Goal: Book appointment/travel/reservation

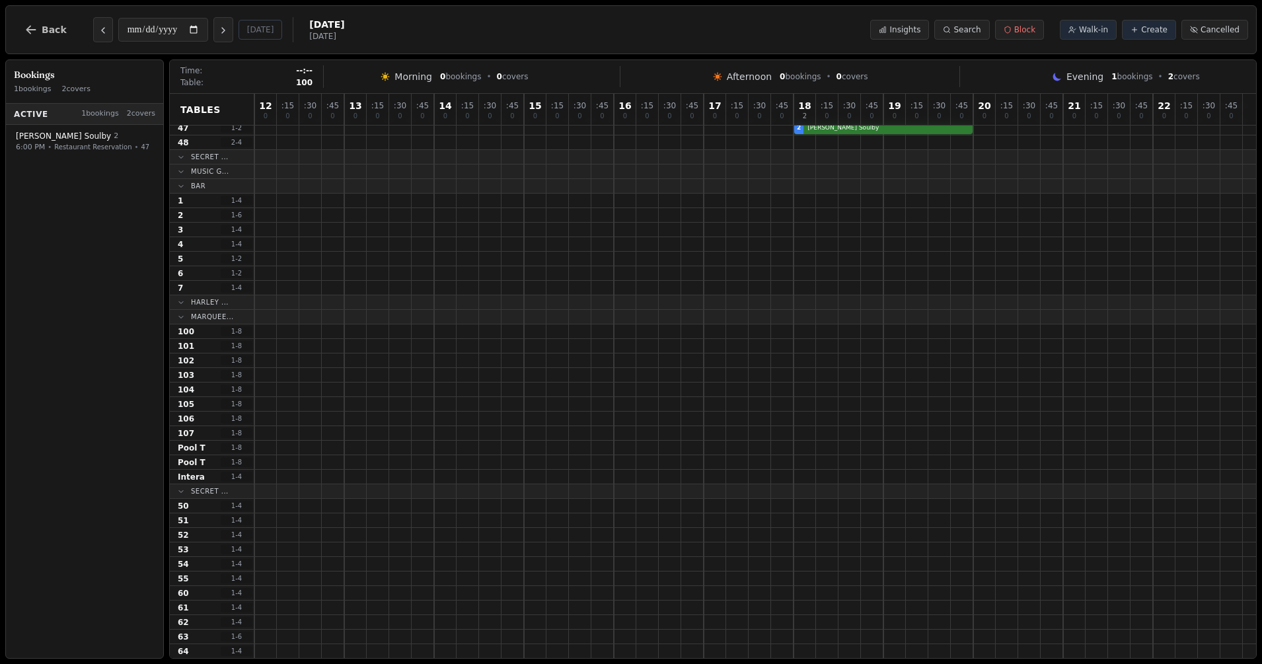
scroll to position [357, 0]
click at [180, 301] on icon at bounding box center [182, 299] width 8 height 8
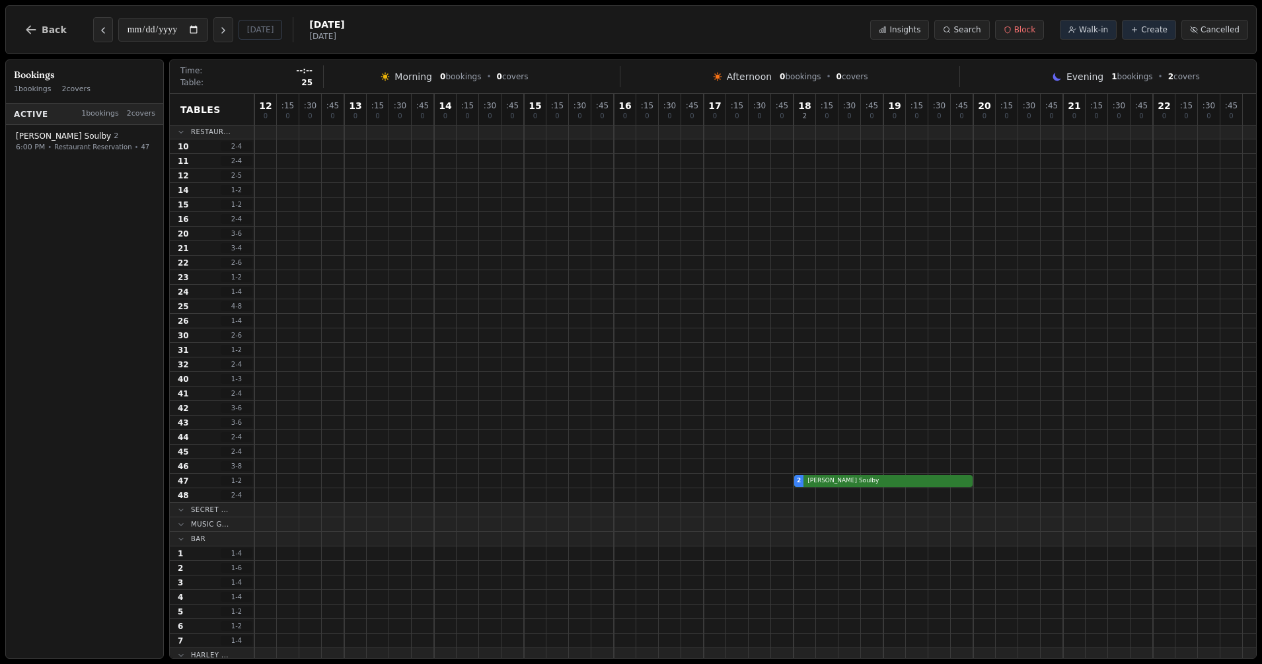
scroll to position [0, 0]
